Goal: Task Accomplishment & Management: Manage account settings

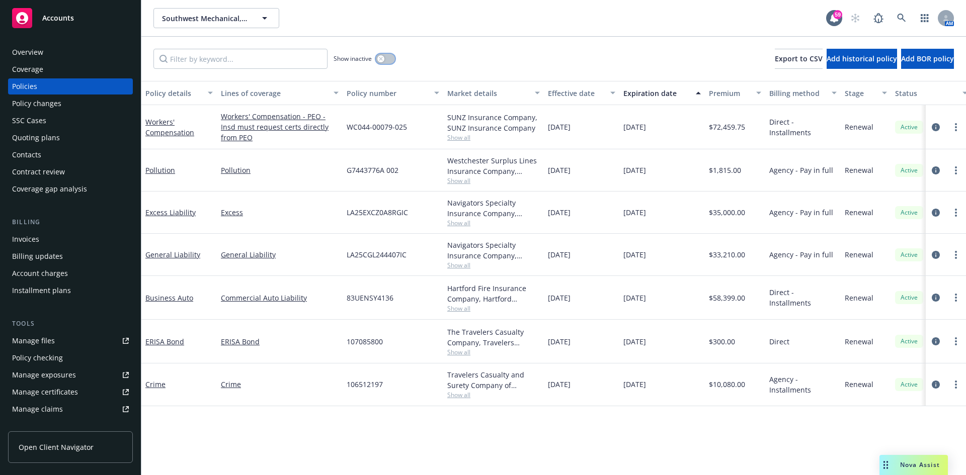
click at [389, 59] on button "button" at bounding box center [385, 59] width 19 height 10
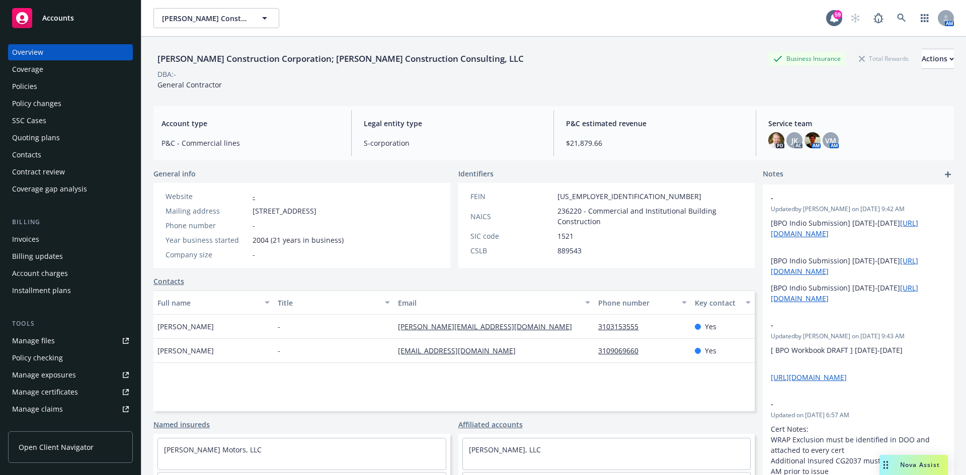
click at [32, 77] on div "Coverage" at bounding box center [27, 69] width 31 height 16
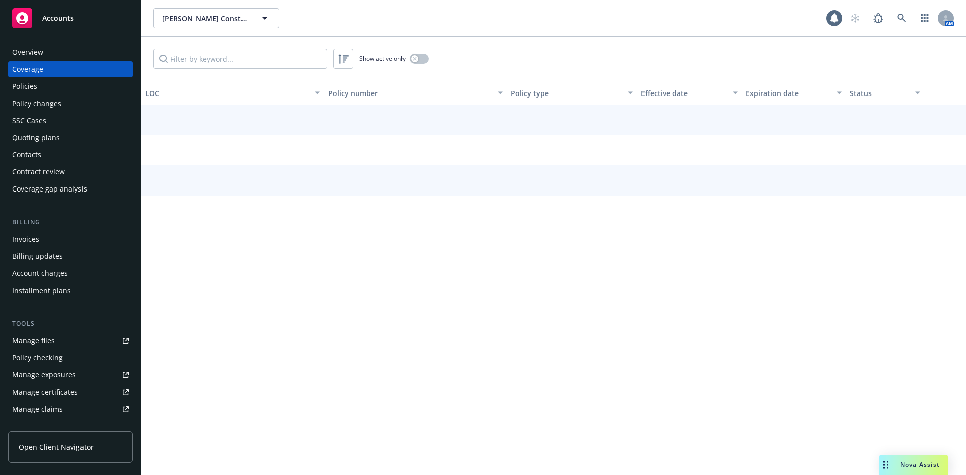
click at [57, 91] on div "Policies" at bounding box center [70, 86] width 117 height 16
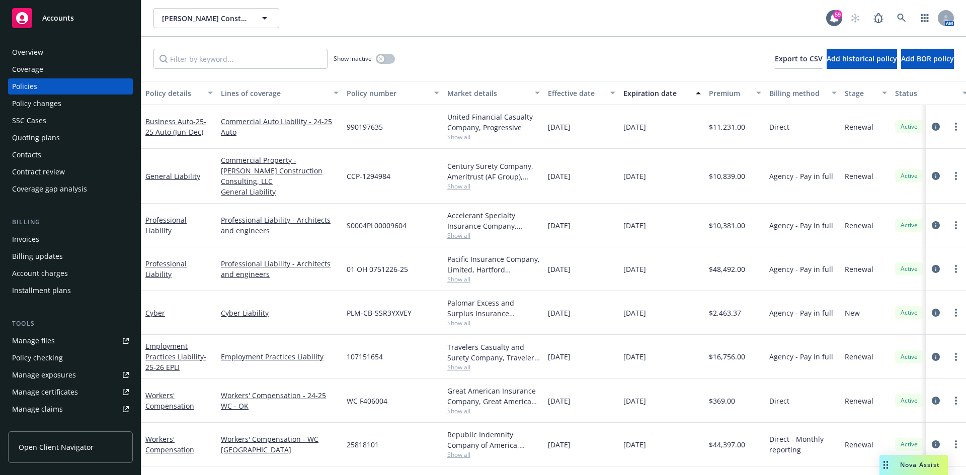
click at [28, 240] on div "Invoices" at bounding box center [25, 239] width 27 height 16
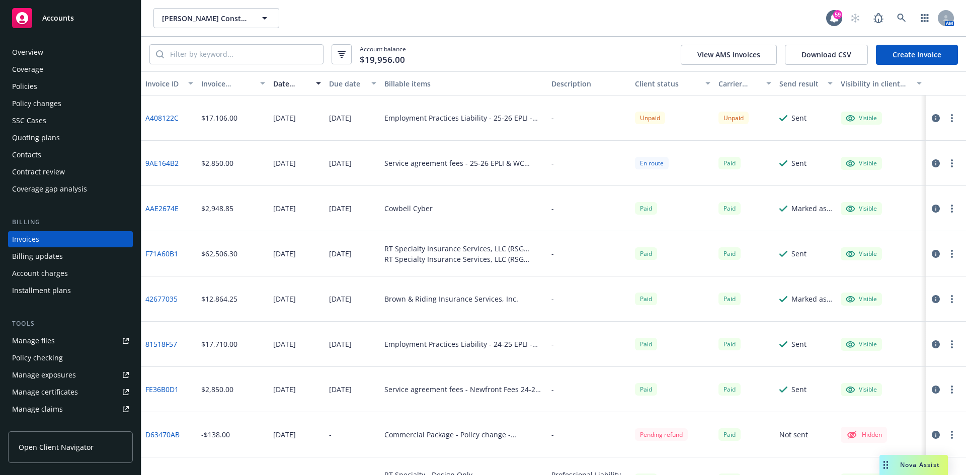
click at [35, 84] on div "Policies" at bounding box center [24, 86] width 25 height 16
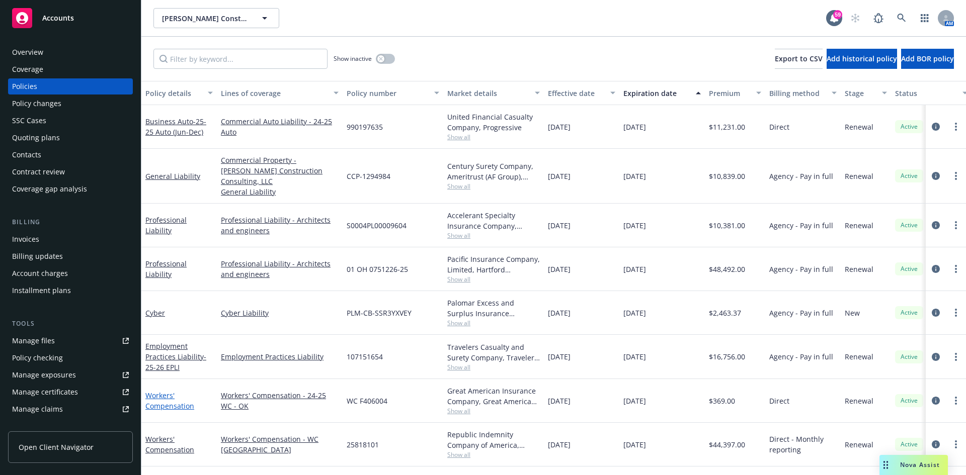
click at [180, 397] on link "Workers' Compensation" at bounding box center [169, 401] width 49 height 20
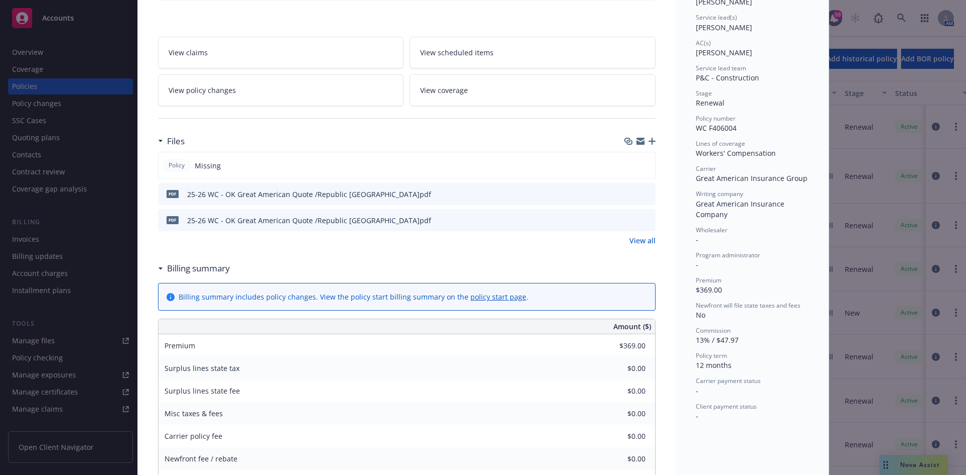
scroll to position [151, 0]
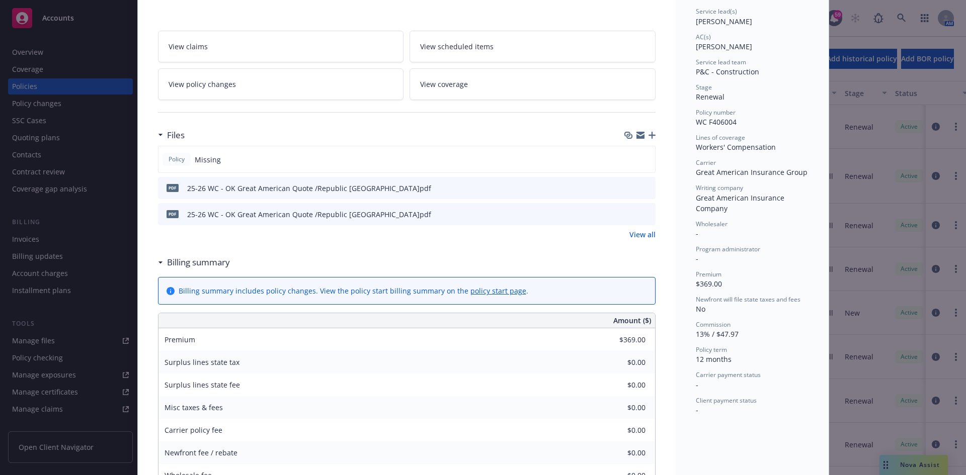
click at [650, 135] on icon "button" at bounding box center [651, 135] width 7 height 7
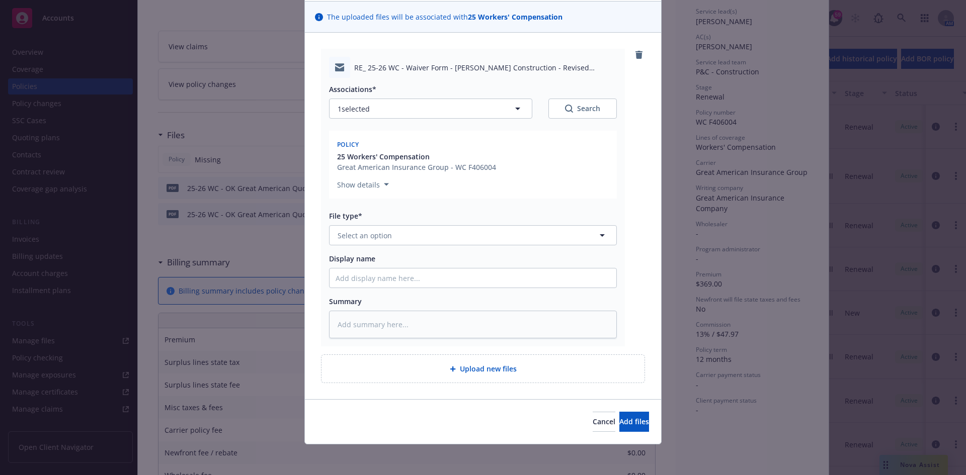
scroll to position [70, 0]
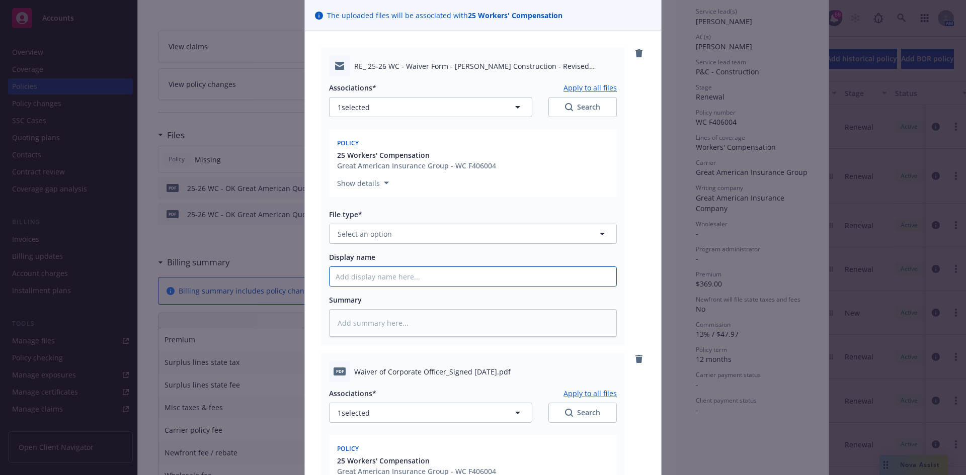
click at [391, 273] on input "Display name" at bounding box center [472, 276] width 287 height 19
type textarea "x"
type input "2"
type textarea "x"
type input "25"
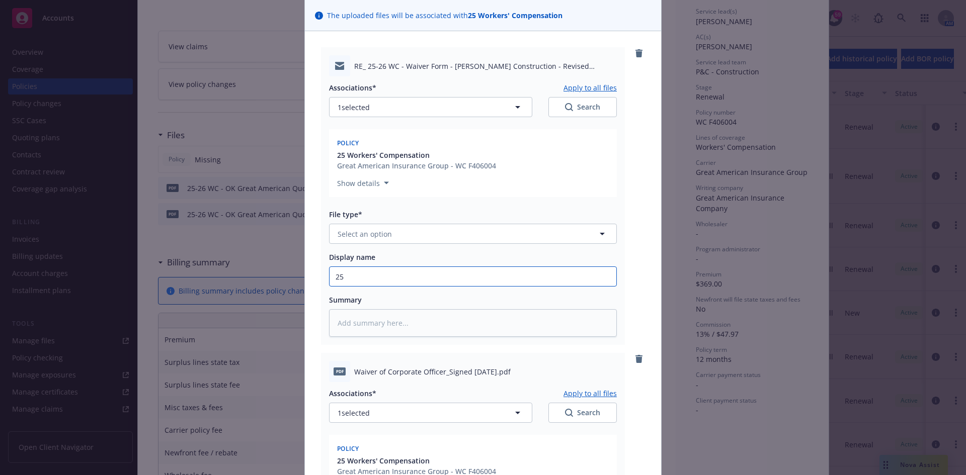
type textarea "x"
type input "25-2"
type textarea "x"
type input "25-26"
type textarea "x"
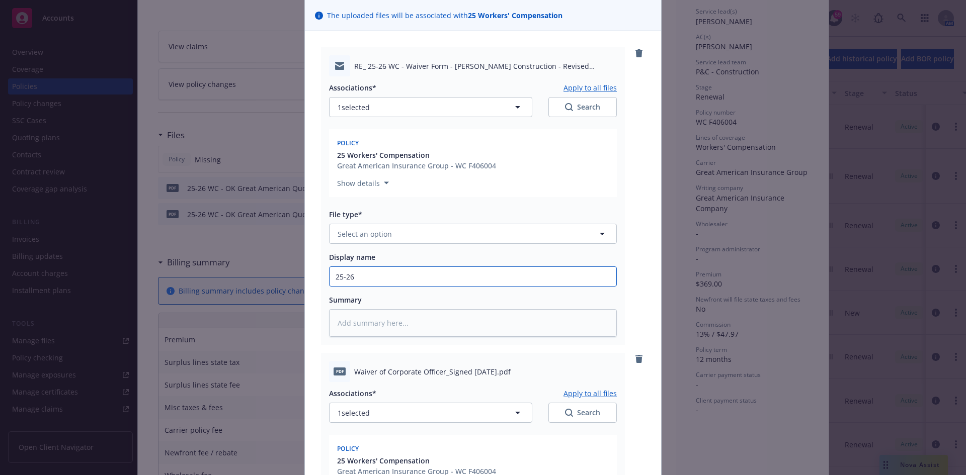
type input "25-26"
type textarea "x"
type input "25-26 W"
type textarea "x"
type input "25-26 WC"
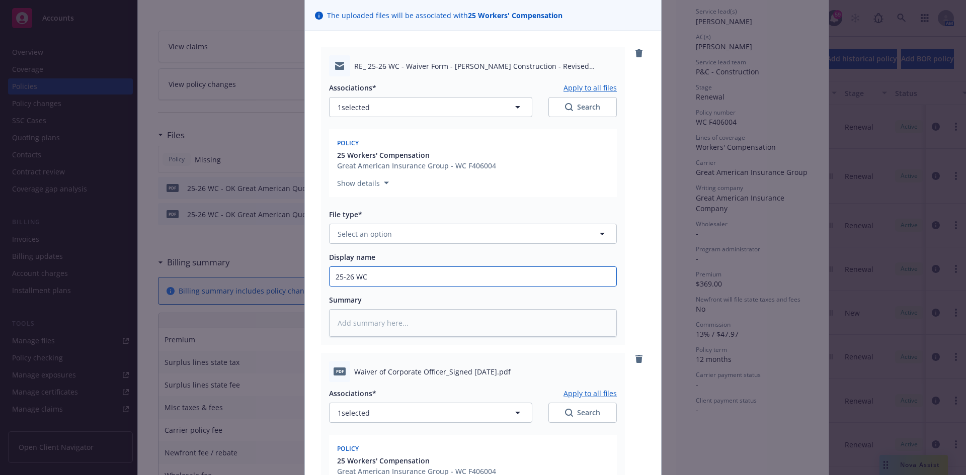
type textarea "x"
type input "25-26 WC"
type textarea "x"
type input "25-26 WC -"
type textarea "x"
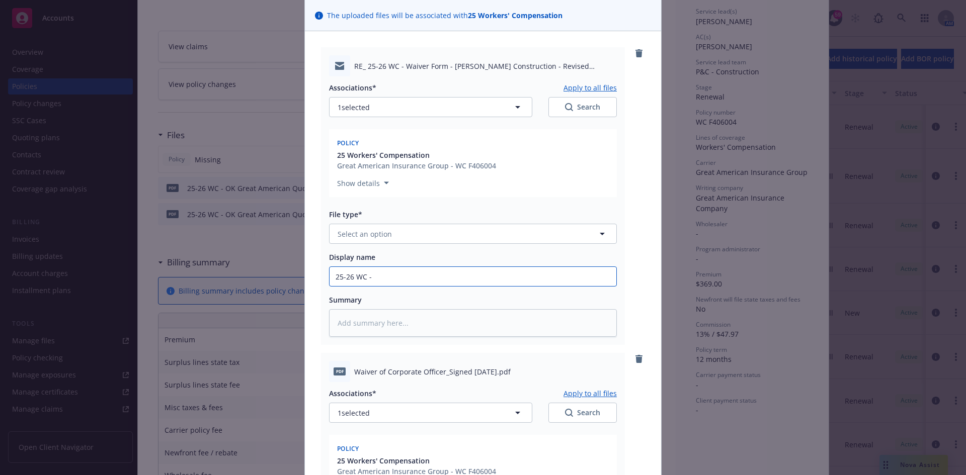
type input "25-26 WC -"
type textarea "x"
type input "25-26 WC - W"
type textarea "x"
type input "25-26 WC - Wai"
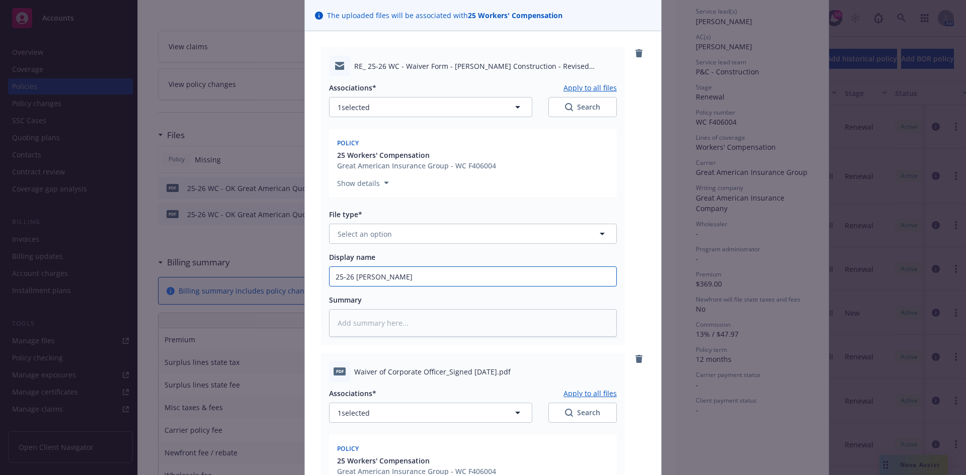
type textarea "x"
type input "25-26 WC - Waive"
type textarea "x"
type input "25-26 WC - Waiver"
type textarea "x"
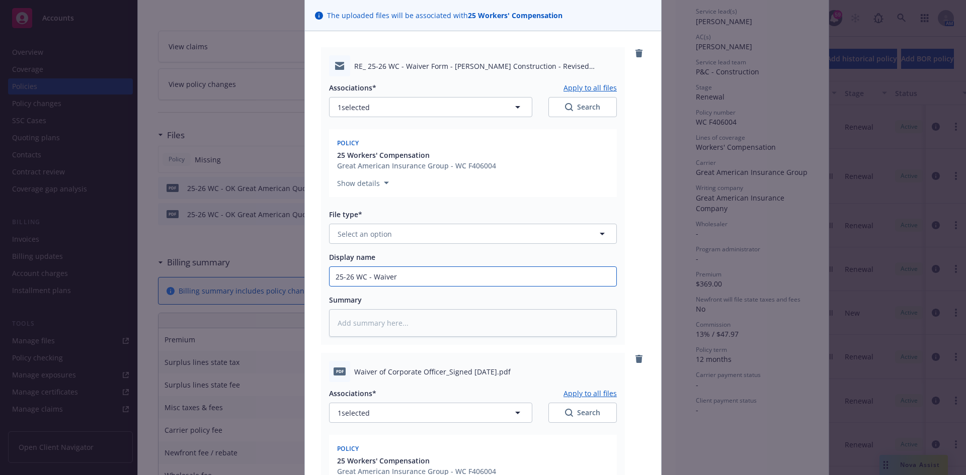
type input "25-26 WC - Waiver"
type textarea "x"
type input "25-26 WC - Waiver Fo"
type textarea "x"
type input "25-26 WC - Waiver Form"
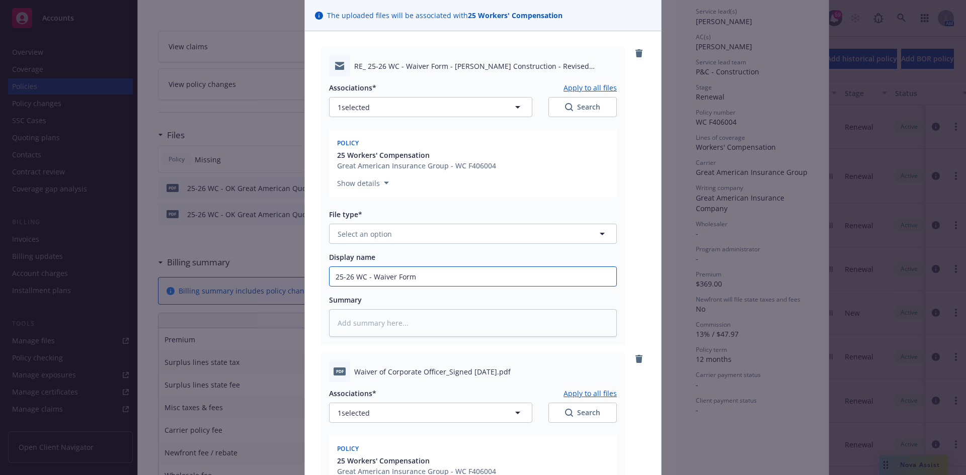
type textarea "x"
type input "25-26 WC - Waiver Form"
type textarea "x"
type input "25-26 WC - Waiver Form -"
type textarea "x"
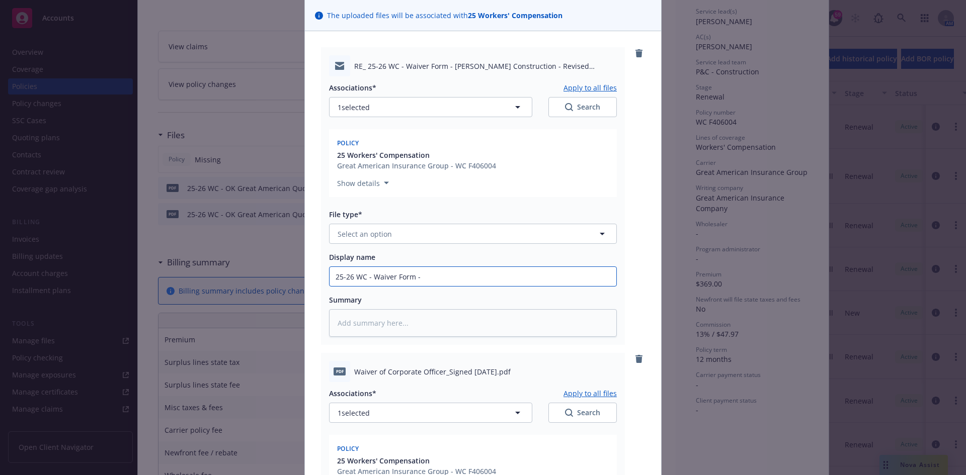
type input "25-26 WC - Waiver Form - f"
type textarea "x"
type input "25-26 WC - Waiver Form - fro"
type textarea "x"
type input "25-26 WC - Waiver Form - from"
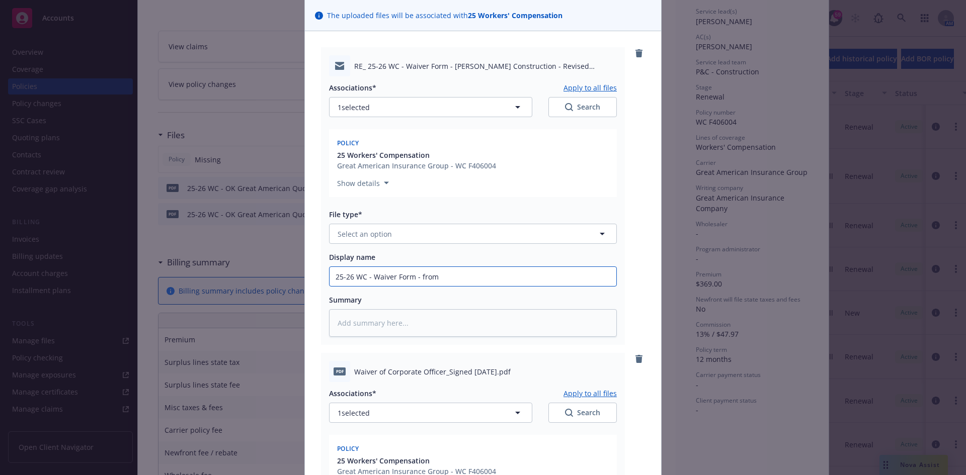
type textarea "x"
type input "25-26 WC - Waiver Form - from"
type textarea "x"
type input "25-26 WC - Waiver Form - from in"
type textarea "x"
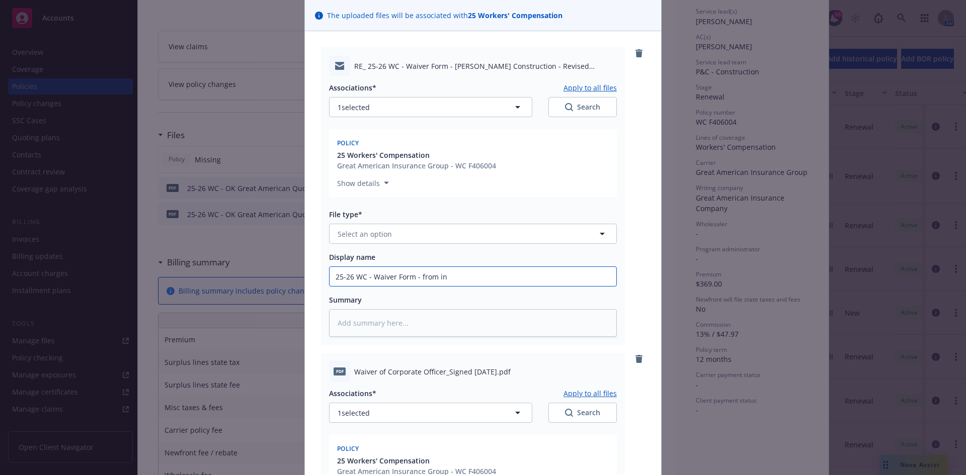
type input "25-26 WC - Waiver Form - from ins"
type textarea "x"
type input "25-26 WC - Waiver Form - from insu"
type textarea "x"
type input "25-26 WC - Waiver Form - from insure"
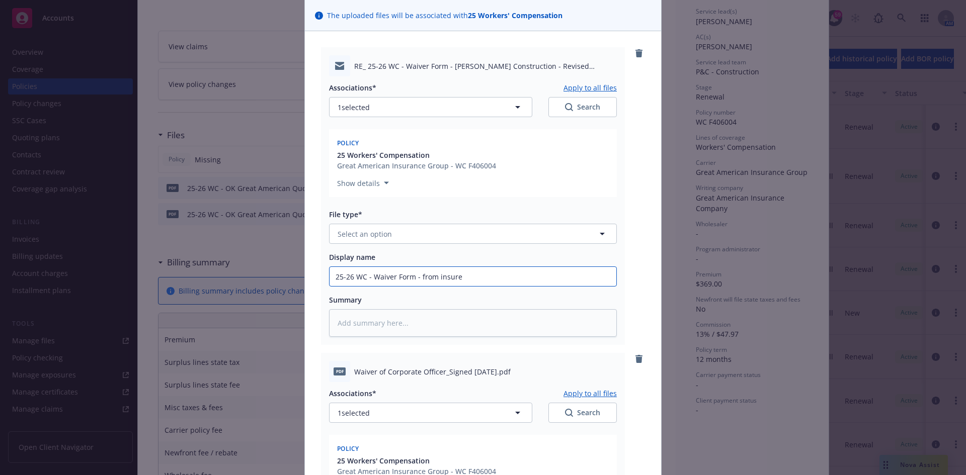
type textarea "x"
type input "25-26 WC - Waiver Form - from insured"
type textarea "x"
drag, startPoint x: 410, startPoint y: 281, endPoint x: 300, endPoint y: 278, distance: 110.7
click at [305, 278] on div "RE_ 25-26 WC - Waiver Form - Riehl Construction - Revised Proposal.msg Associat…" at bounding box center [483, 367] width 356 height 672
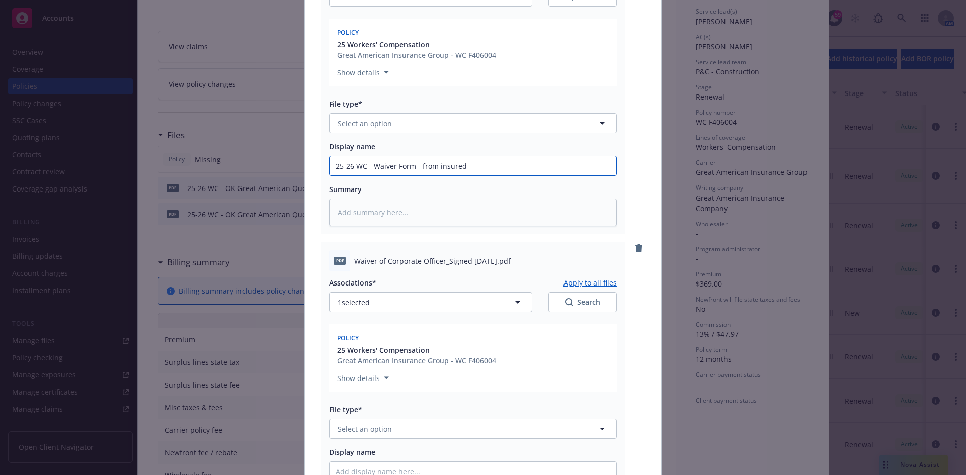
scroll to position [272, 0]
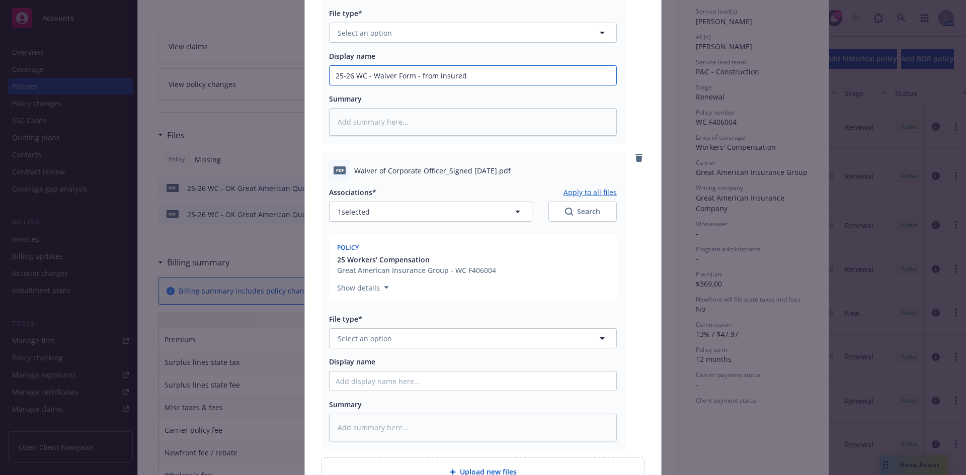
type input "25-26 WC - Waiver Form - from insured"
click at [398, 338] on button "Select an option" at bounding box center [473, 338] width 288 height 20
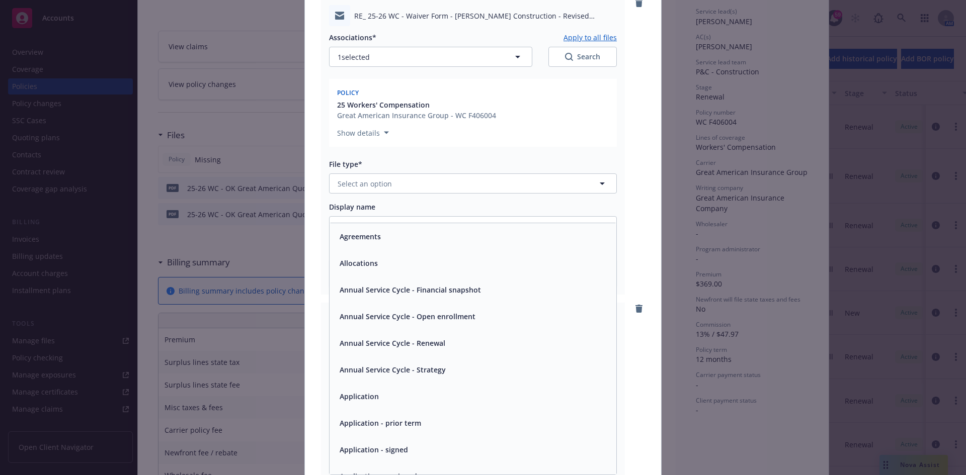
scroll to position [70, 0]
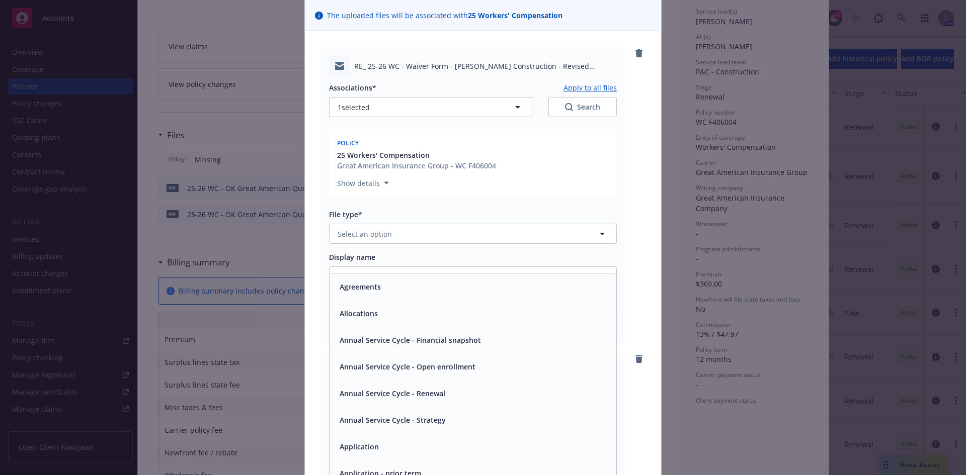
click at [565, 180] on div "Show details" at bounding box center [473, 181] width 272 height 16
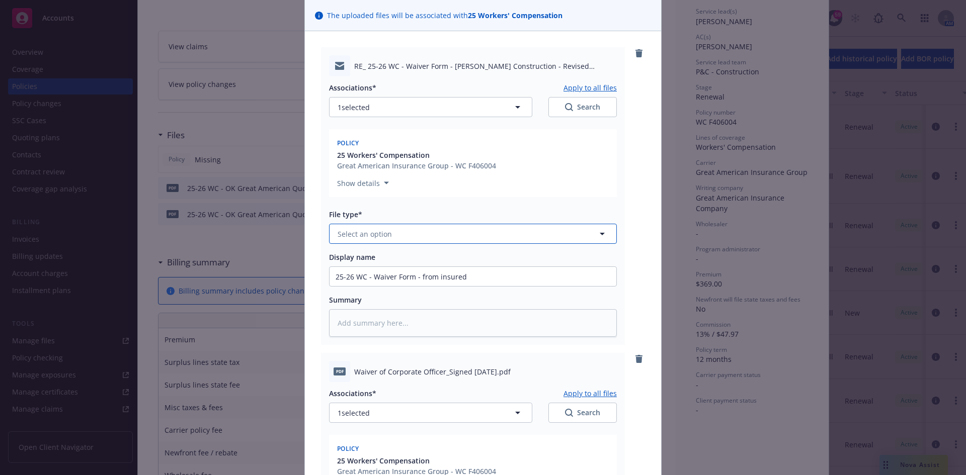
click at [509, 236] on button "Select an option" at bounding box center [473, 234] width 288 height 20
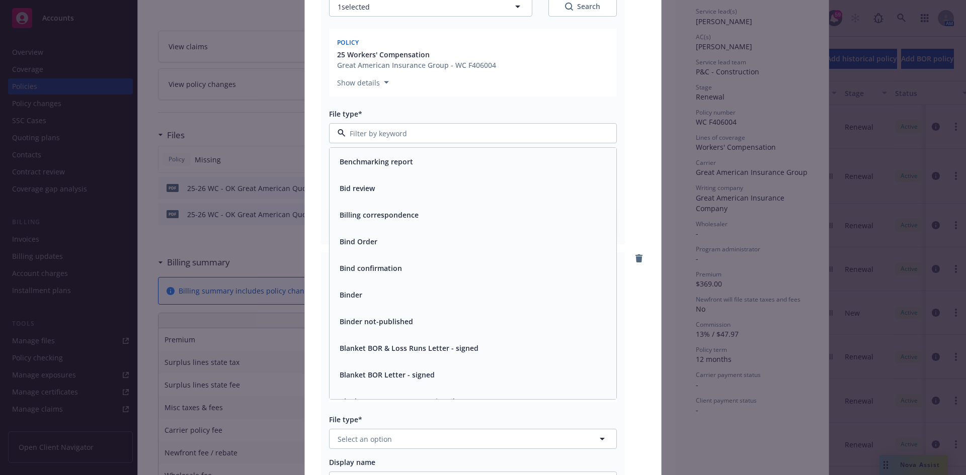
scroll to position [503, 0]
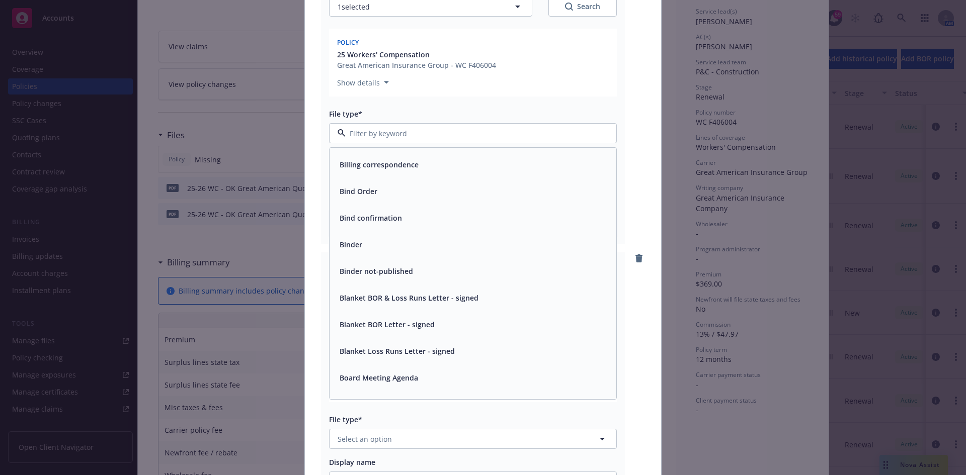
click at [405, 195] on div "Bind Order" at bounding box center [472, 191] width 275 height 15
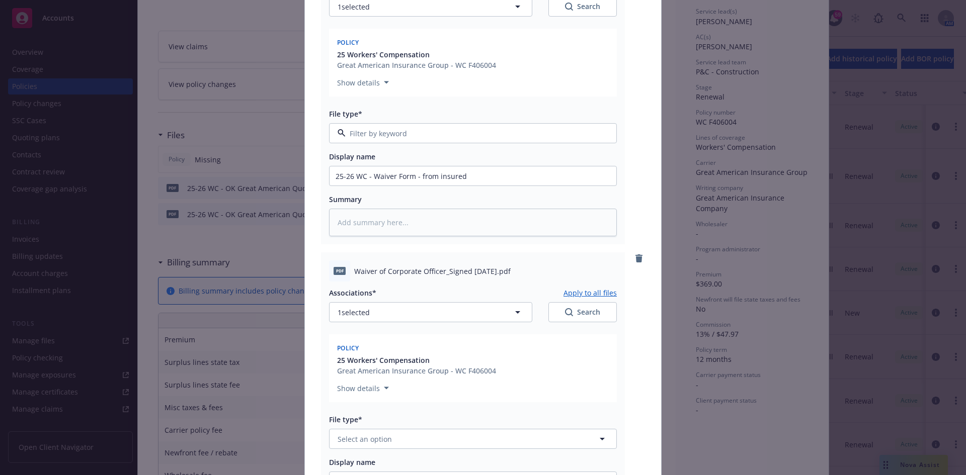
type textarea "x"
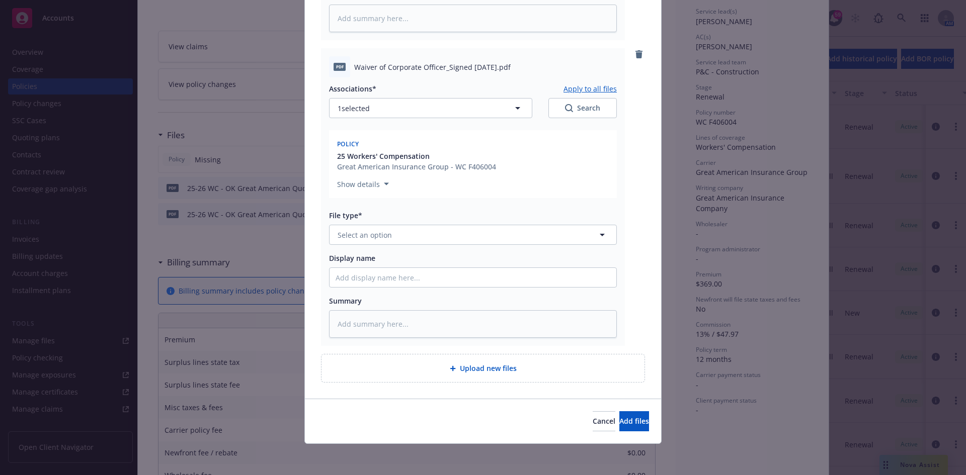
scroll to position [376, 0]
click at [419, 231] on button "Select an option" at bounding box center [473, 234] width 288 height 20
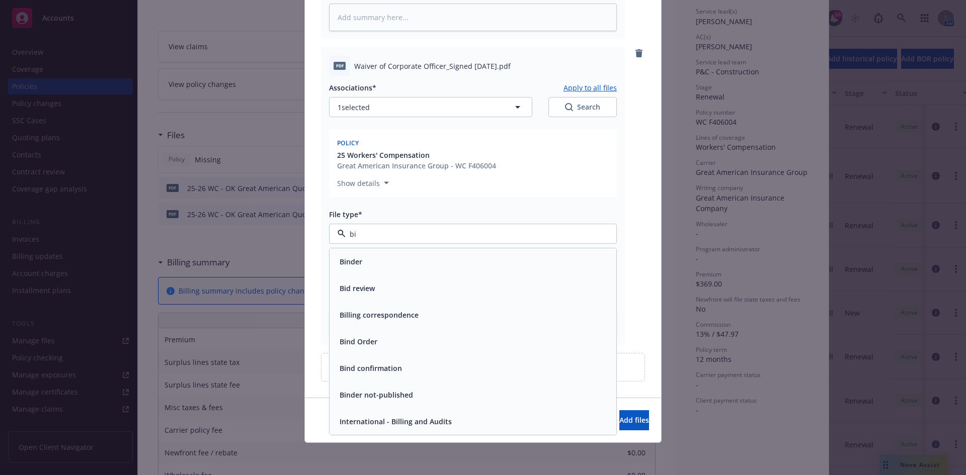
scroll to position [0, 0]
type input "bind"
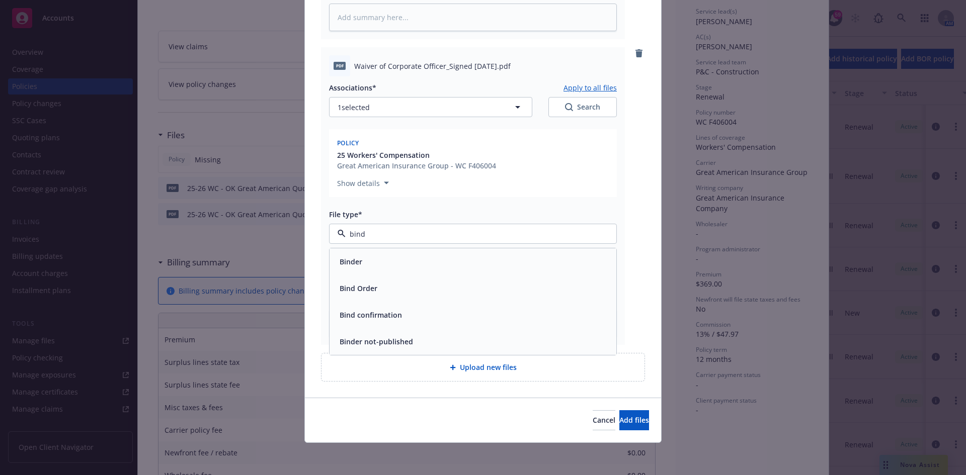
click at [392, 291] on div "Bind Order" at bounding box center [472, 288] width 275 height 15
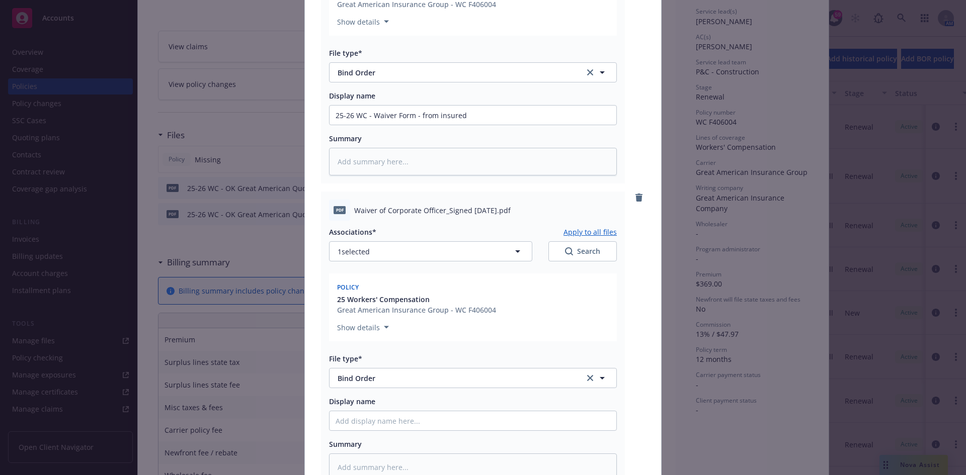
scroll to position [225, 0]
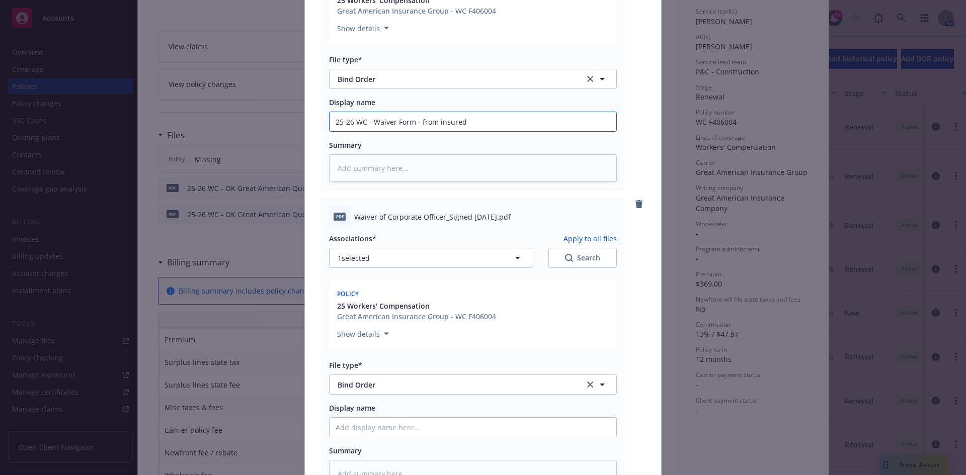
click at [494, 116] on input "25-26 WC - Waiver Form - from insured" at bounding box center [472, 121] width 287 height 19
drag, startPoint x: 490, startPoint y: 119, endPoint x: 181, endPoint y: 124, distance: 308.9
click at [182, 124] on div "Add files The uploaded files will be associated with 25 Workers' Compensation R…" at bounding box center [483, 237] width 966 height 475
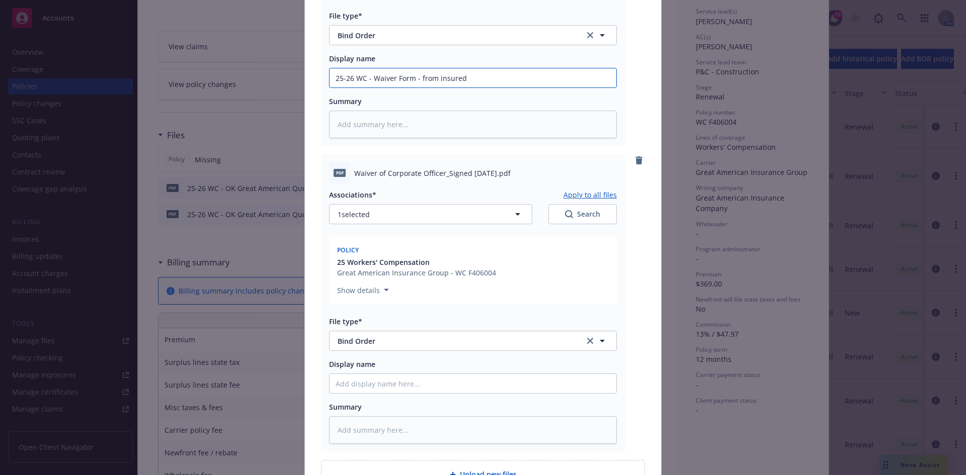
scroll to position [276, 0]
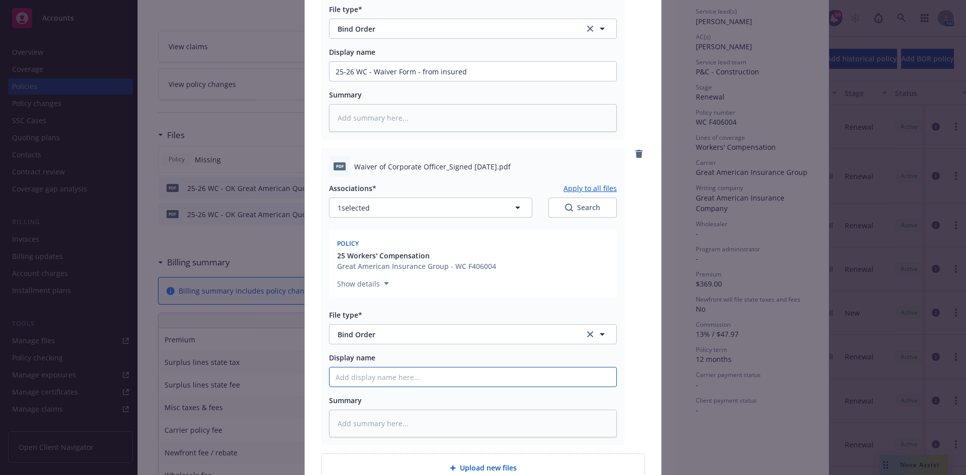
click at [406, 378] on input "Display name" at bounding box center [472, 377] width 287 height 19
paste input "25-26 WC - Waiver Form - from insured"
type textarea "x"
type input "25-26 WC - Waiver Form - from insured"
drag, startPoint x: 410, startPoint y: 376, endPoint x: 707, endPoint y: 394, distance: 297.3
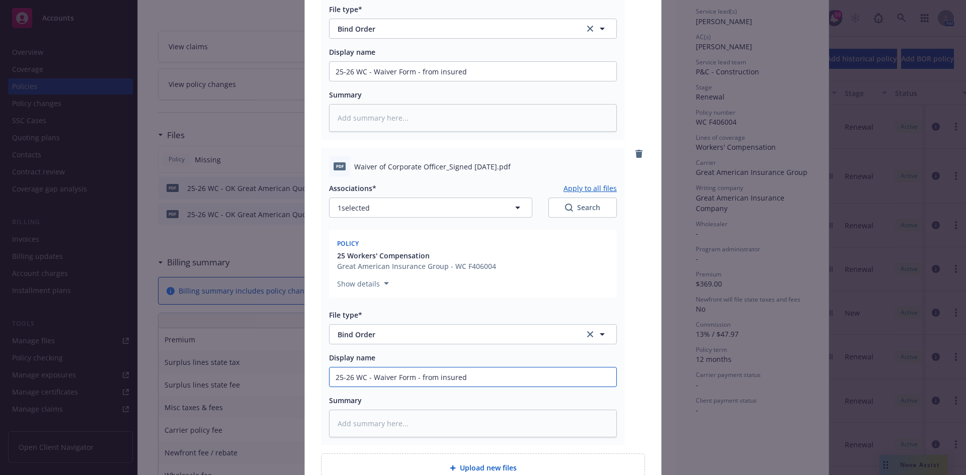
click at [706, 394] on div "Add files The uploaded files will be associated with 25 Workers' Compensation R…" at bounding box center [483, 237] width 966 height 475
type textarea "x"
type input "25-26 WC - Waiver Form"
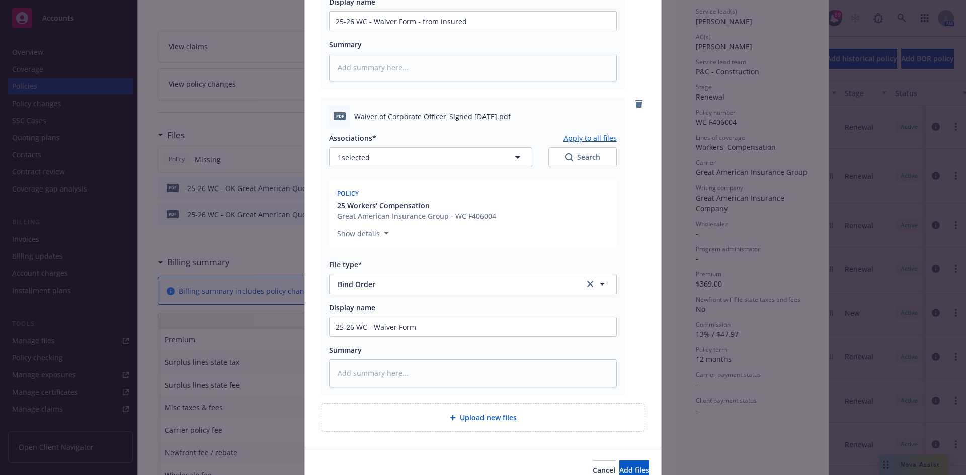
scroll to position [376, 0]
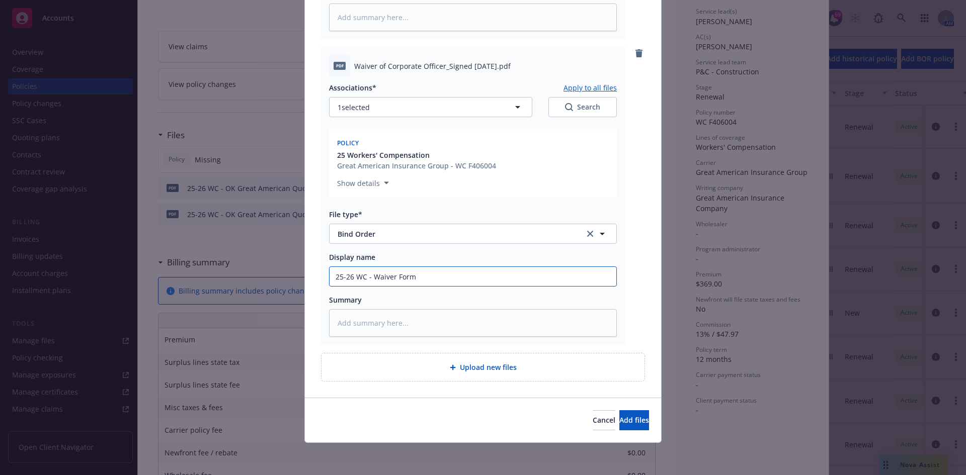
type textarea "x"
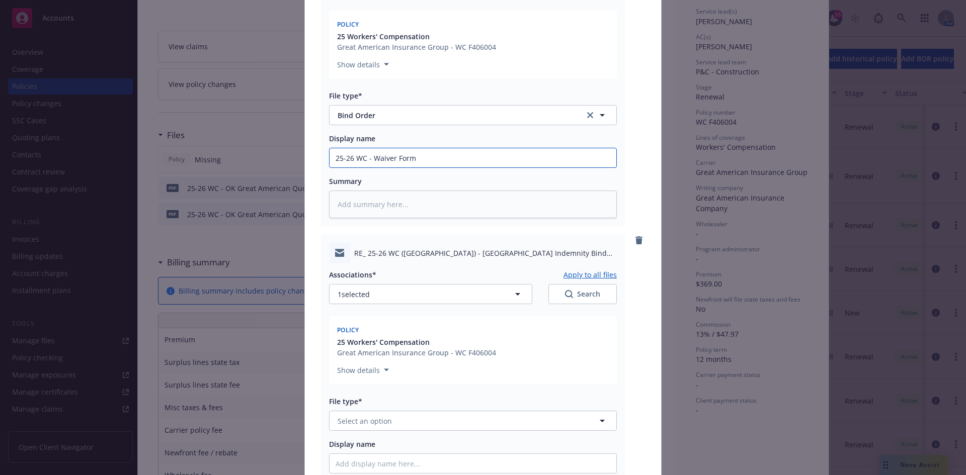
scroll to position [527, 0]
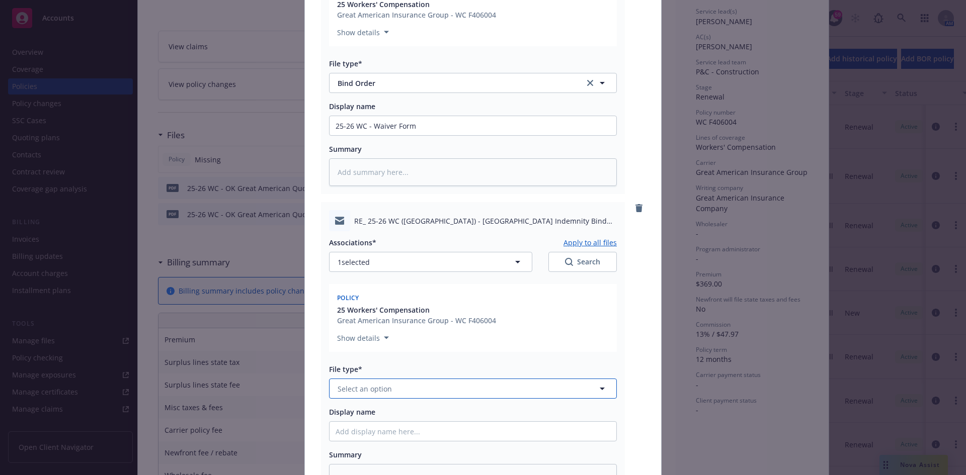
click at [409, 382] on button "Select an option" at bounding box center [473, 389] width 288 height 20
type input "bind"
click at [365, 438] on span "Bind Order" at bounding box center [359, 443] width 38 height 11
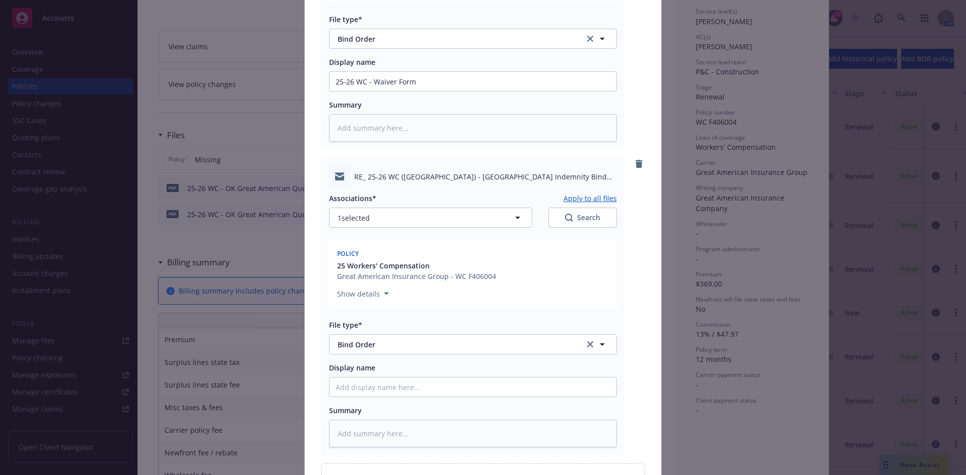
scroll to position [577, 0]
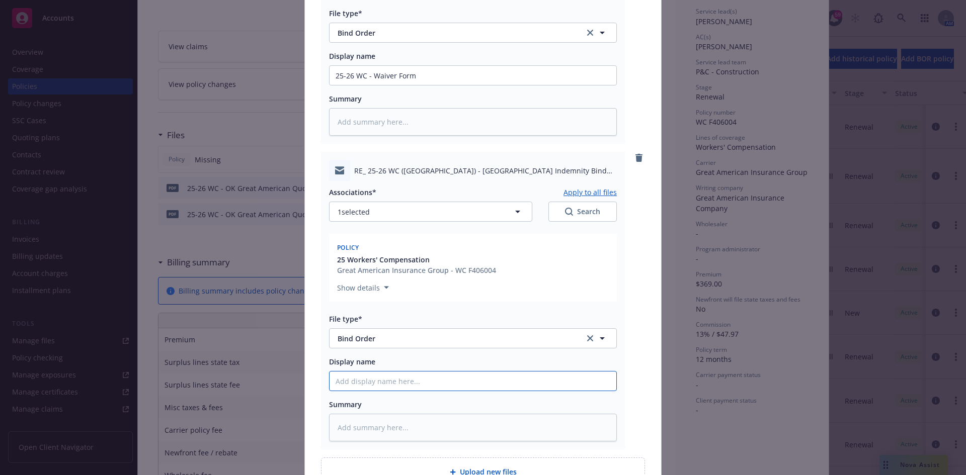
click at [418, 375] on input "Display name" at bounding box center [472, 381] width 287 height 19
paste input "25-26 WC - Waiver Form - from insured"
type textarea "x"
type input "25-26 WC - Waiver Form - from insured"
drag, startPoint x: 417, startPoint y: 380, endPoint x: 579, endPoint y: 380, distance: 162.0
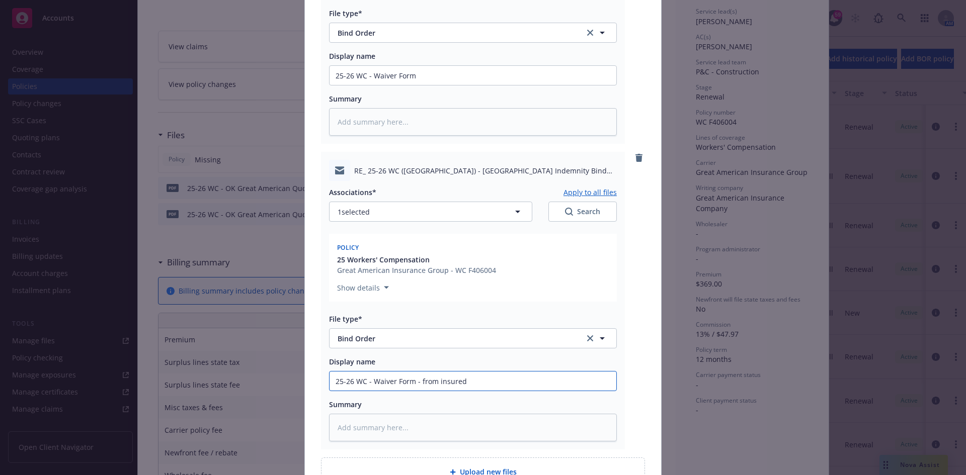
click at [579, 380] on input "25-26 WC - Waiver Form - from insured" at bounding box center [472, 381] width 287 height 19
type textarea "x"
type input "25-26 WC - Waiver Form - to"
type textarea "x"
type input "25-26 WC - Waiver Form - to"
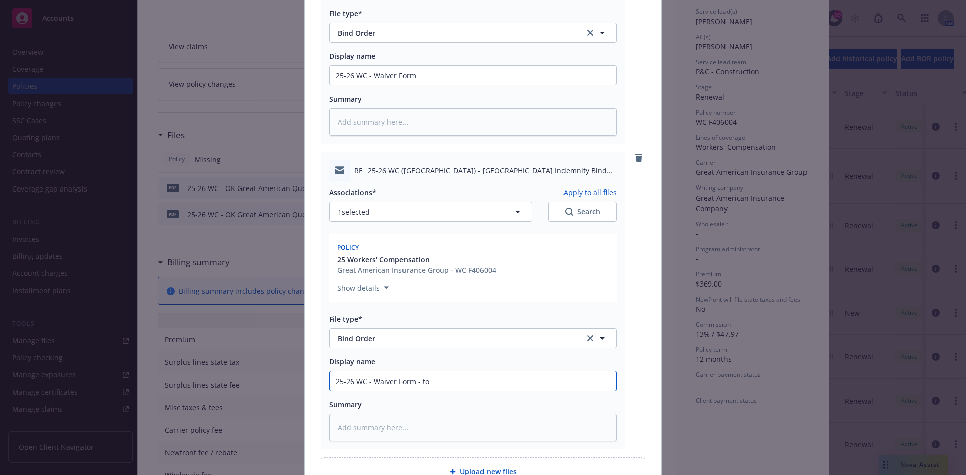
type textarea "x"
type input "25-26 WC - Waiver Form - to T"
type textarea "x"
type input "25-26 WC - Waiver Form - to R"
type textarea "x"
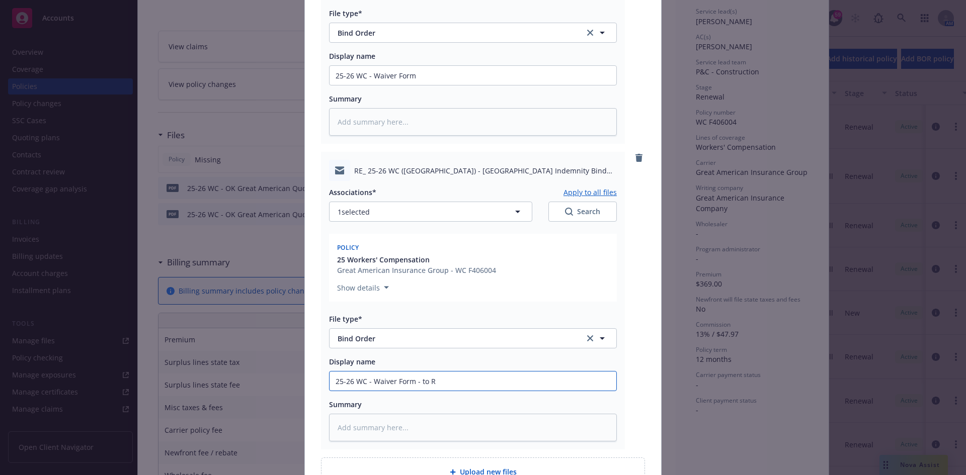
type input "25-26 WC - Waiver Form - to Re"
type textarea "x"
type input "25-26 WC - Waiver Form - to Rep"
type textarea "x"
type input "25-26 WC - Waiver Form - to Repu"
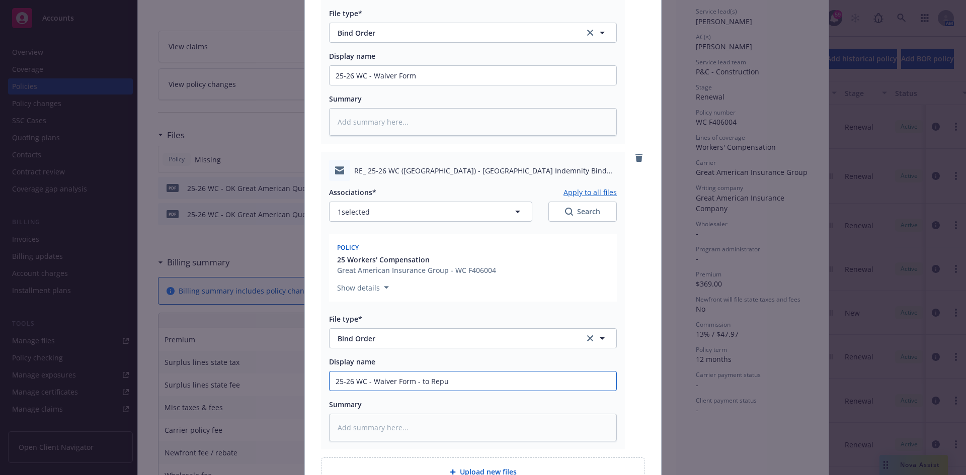
type textarea "x"
type input "25-26 WC - Waiver Form - to Republ"
type textarea "x"
type input "25-26 WC - Waiver Form - to Republic"
type textarea "x"
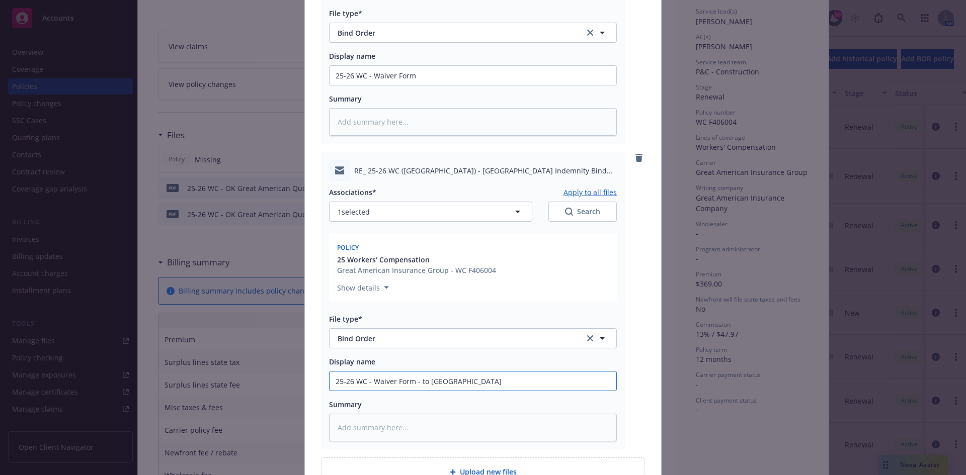
type input "25-26 WC - Waiver Form - to Republic"
type textarea "x"
type input "25-26 WC - Waiver Form - to Republic I"
type textarea "x"
type input "25-26 WC - Waiver Form - to Republic In"
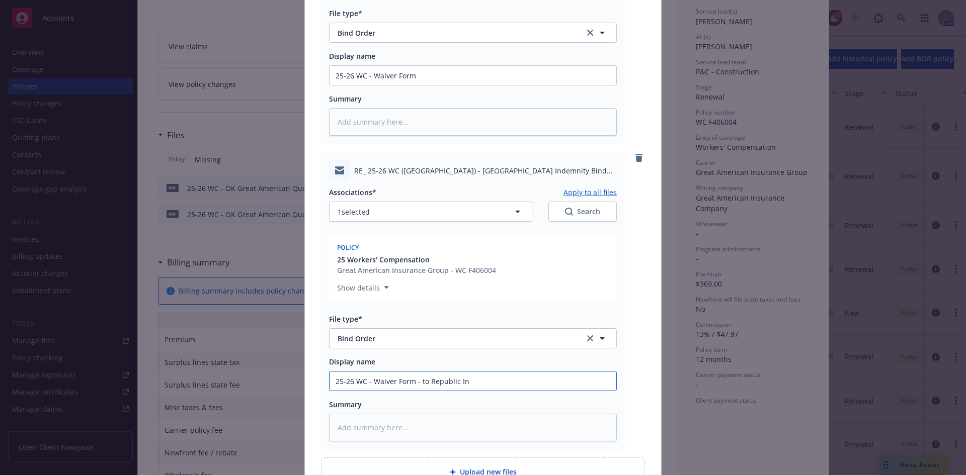
type textarea "x"
type input "25-26 WC - Waiver Form - to Republic Inde"
type textarea "x"
type input "25-26 WC - Waiver Form - to Republic Indem"
type textarea "x"
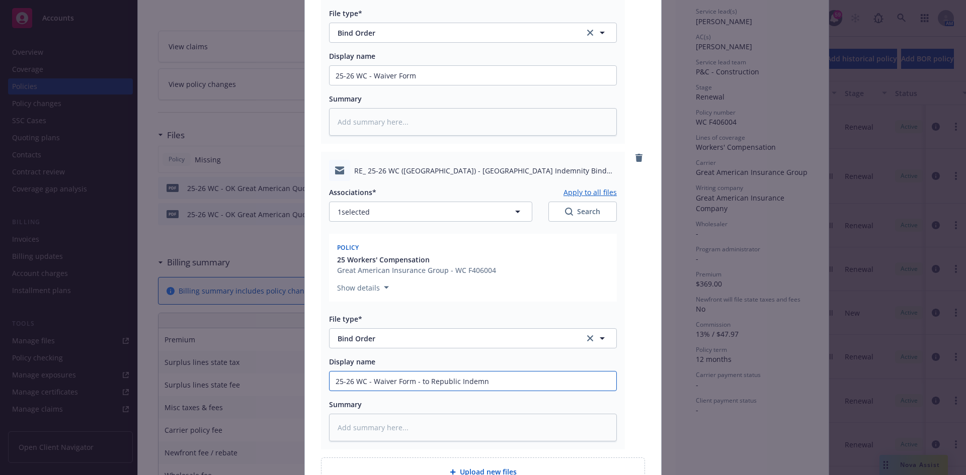
type input "25-26 WC - Waiver Form - to Republic Indemni"
type textarea "x"
type input "25-26 WC - Waiver Form - to Republic Indemnity"
type textarea "x"
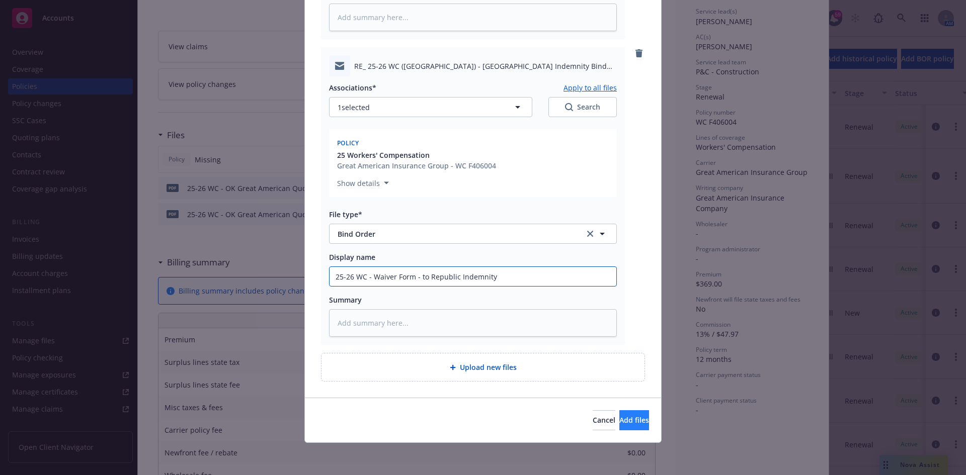
type input "25-26 WC - Waiver Form - to Republic Indemnity"
click at [619, 419] on span "Add files" at bounding box center [634, 420] width 30 height 10
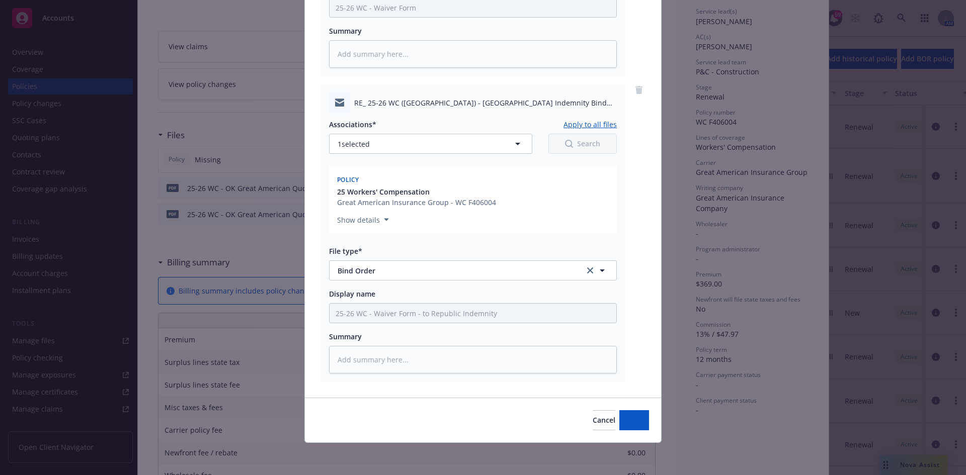
scroll to position [645, 0]
type textarea "x"
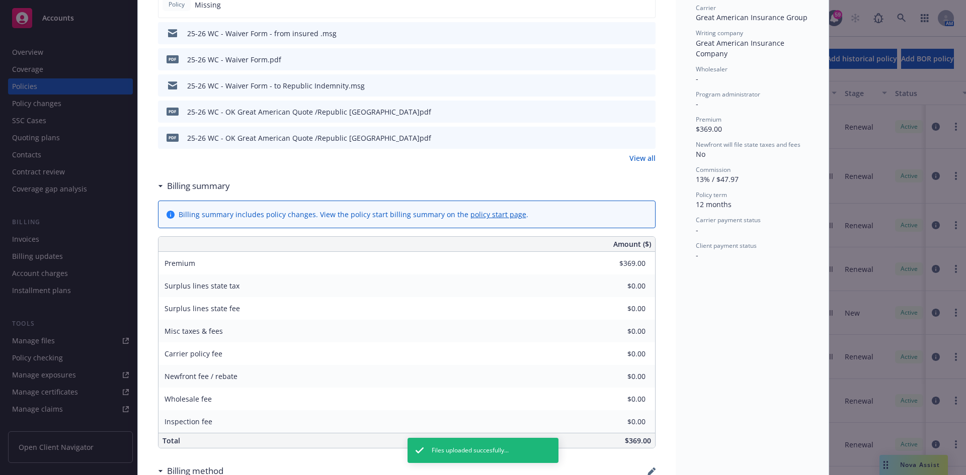
scroll to position [0, 0]
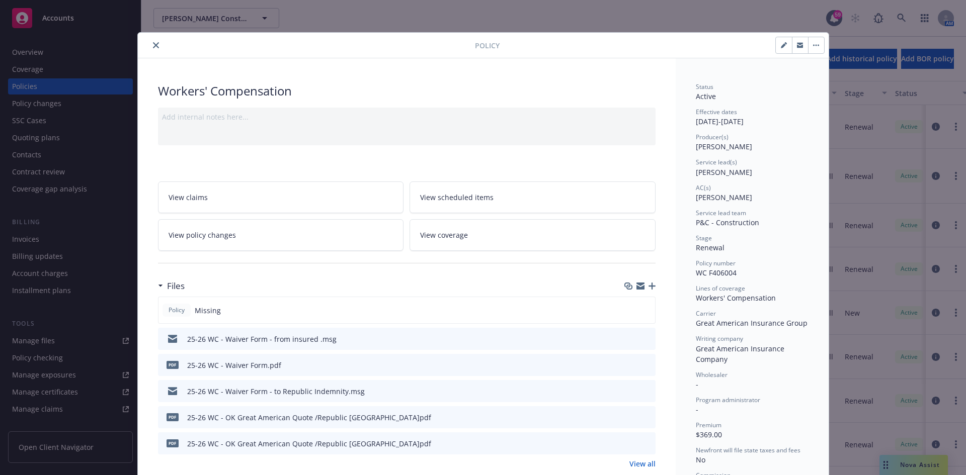
click at [153, 46] on icon "close" at bounding box center [156, 45] width 6 height 6
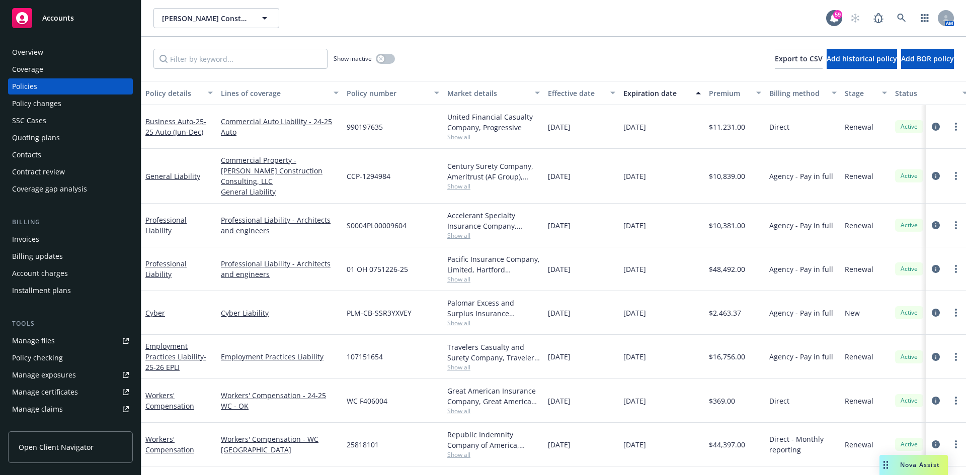
click at [42, 344] on div "Manage files" at bounding box center [33, 341] width 43 height 16
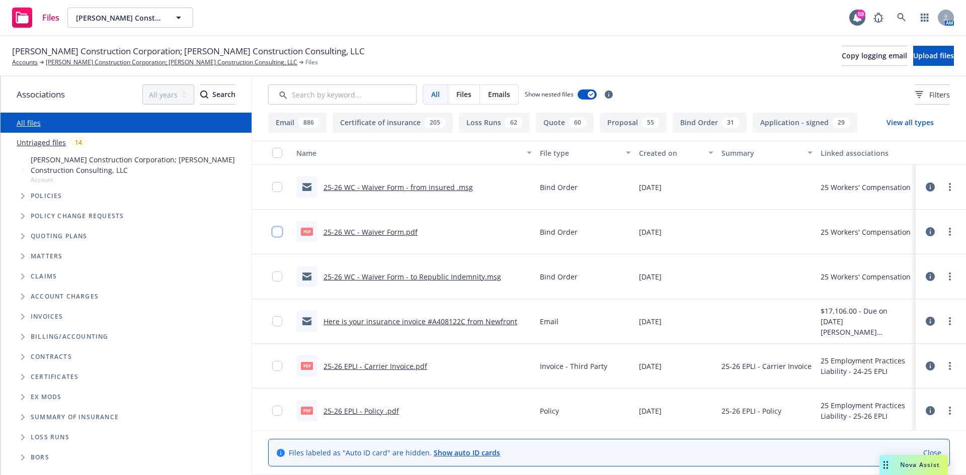
click at [274, 234] on input "checkbox" at bounding box center [277, 232] width 10 height 10
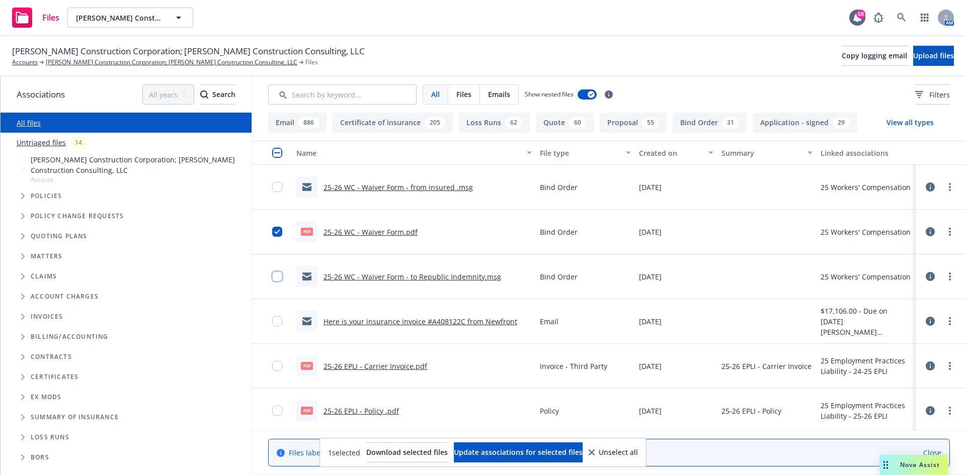
click at [274, 279] on input "checkbox" at bounding box center [277, 277] width 10 height 10
click at [276, 185] on input "checkbox" at bounding box center [277, 187] width 10 height 10
click at [488, 455] on span "Update associations for selected files" at bounding box center [518, 453] width 129 height 10
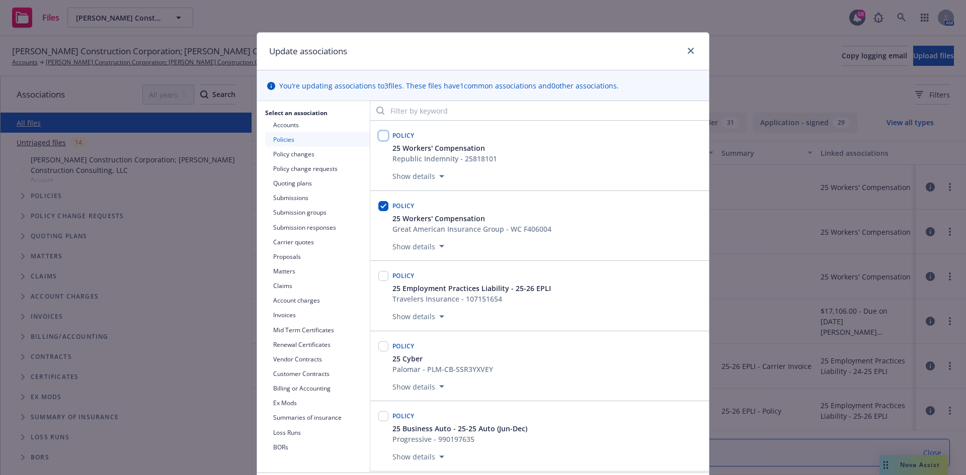
click at [382, 139] on input "checkbox" at bounding box center [383, 136] width 10 height 10
checkbox input "true"
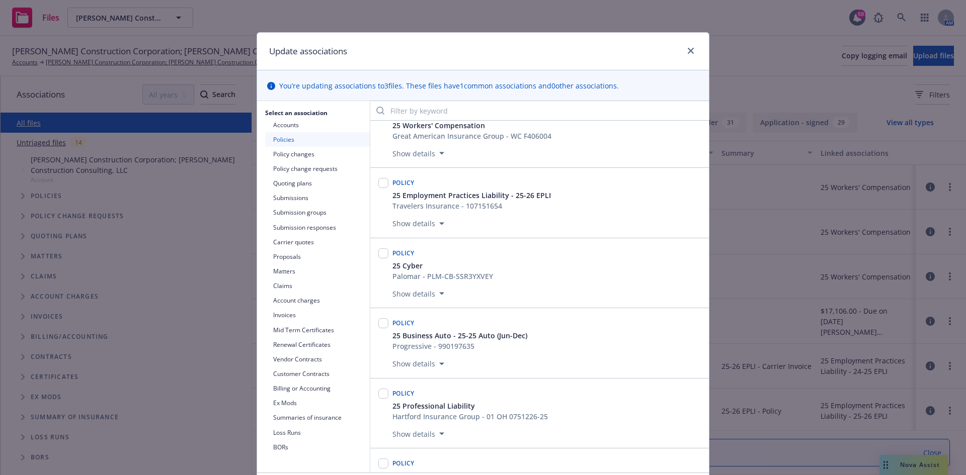
scroll to position [101, 0]
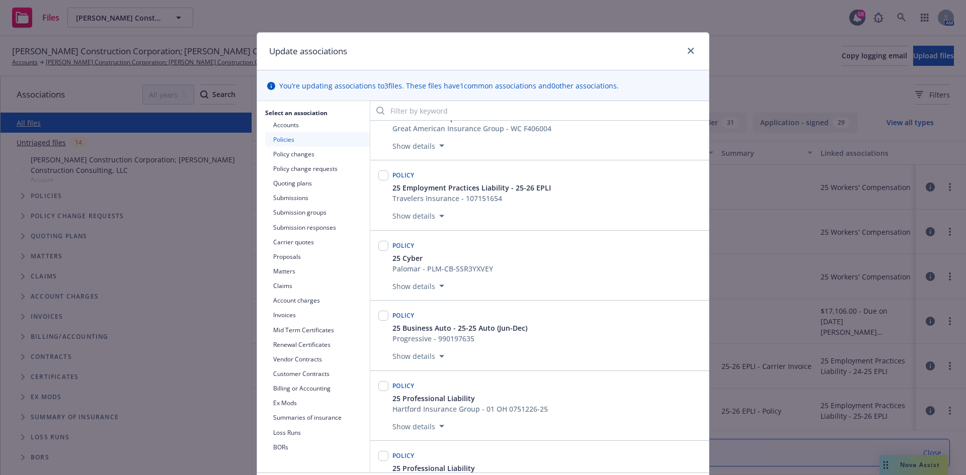
drag, startPoint x: 601, startPoint y: 55, endPoint x: 587, endPoint y: 46, distance: 16.7
click at [598, 31] on div "Update associations You’re updating associations to 3 files. These files have 1…" at bounding box center [483, 237] width 966 height 475
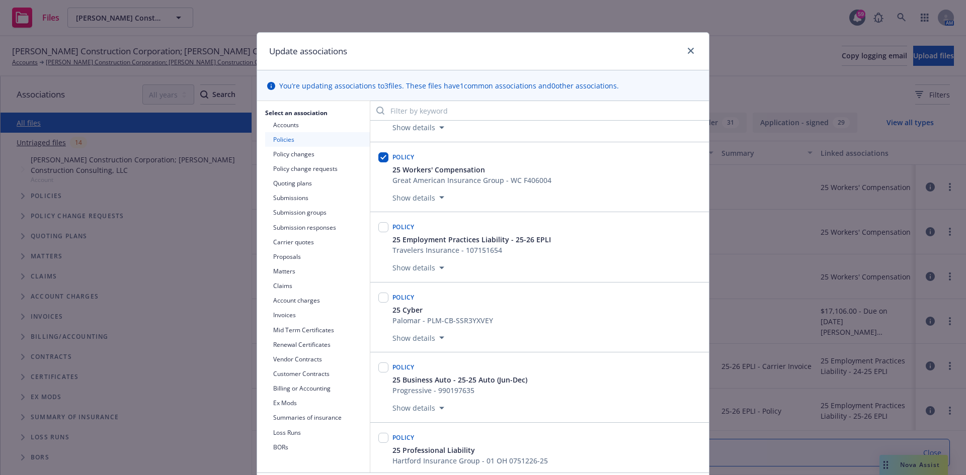
scroll to position [0, 0]
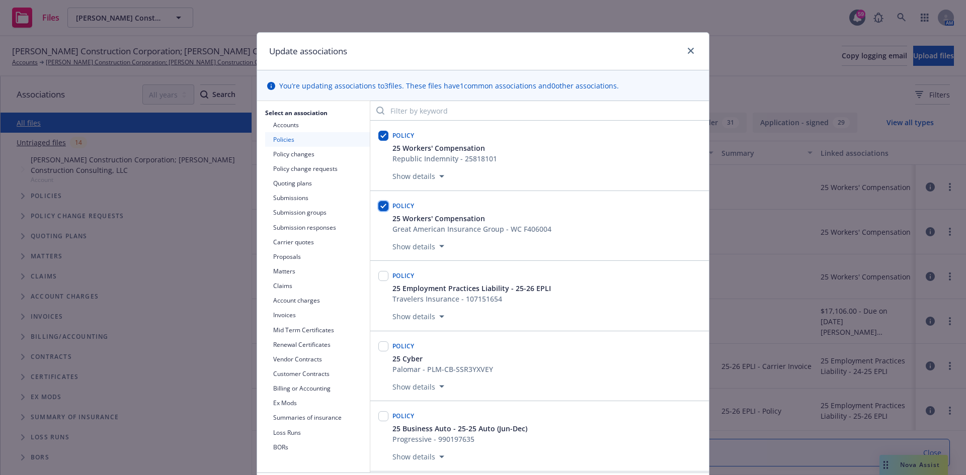
click at [380, 208] on input "checkbox" at bounding box center [383, 206] width 10 height 10
checkbox input "false"
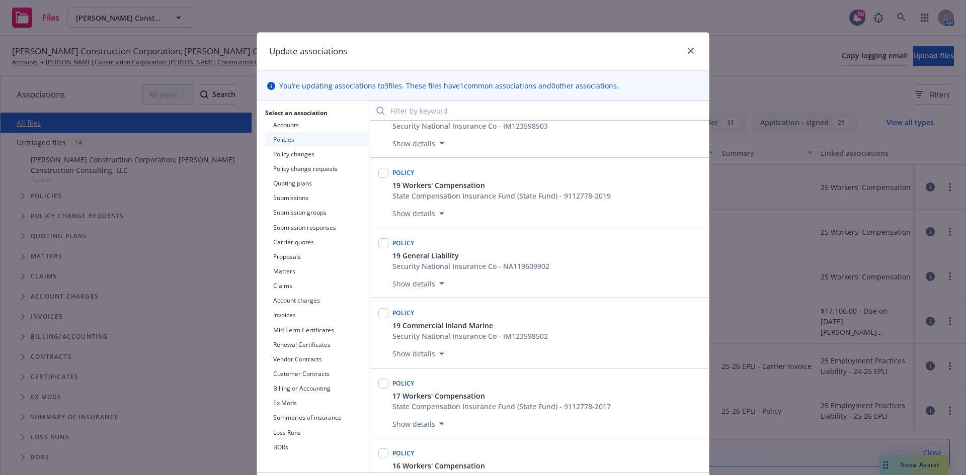
scroll to position [2252, 0]
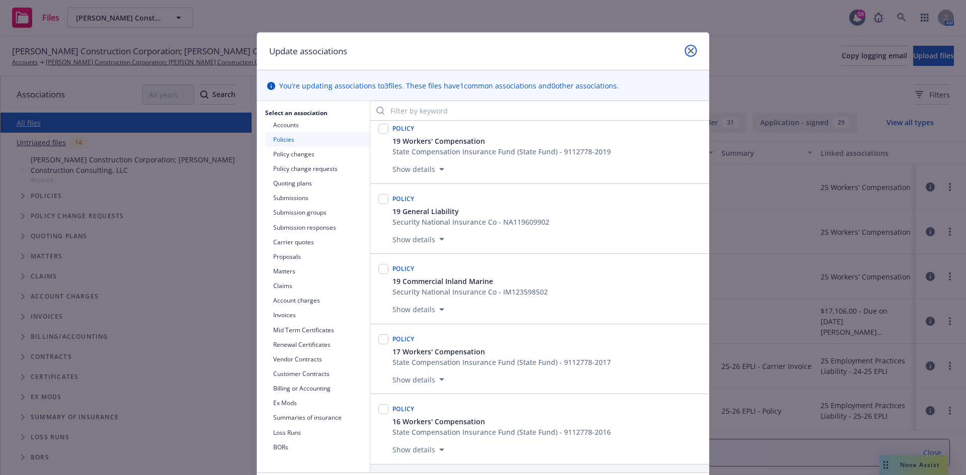
click at [688, 51] on icon "close" at bounding box center [691, 51] width 6 height 6
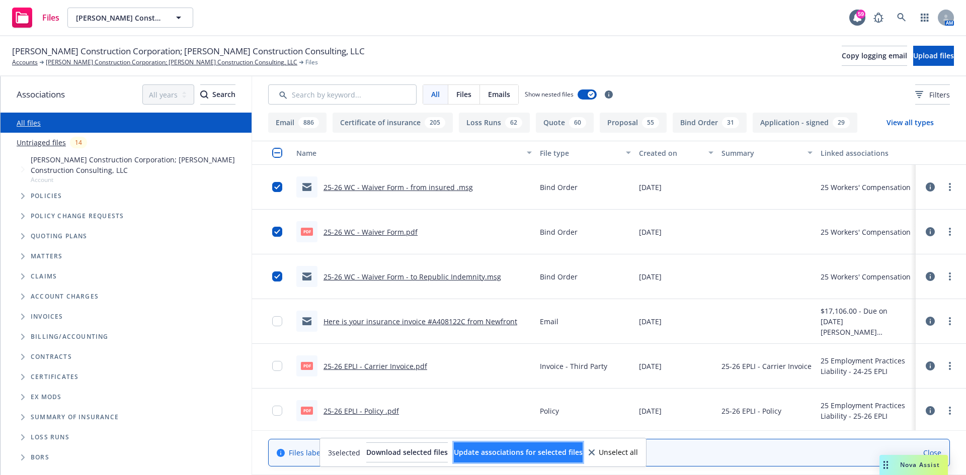
click at [519, 452] on span "Update associations for selected files" at bounding box center [518, 453] width 129 height 10
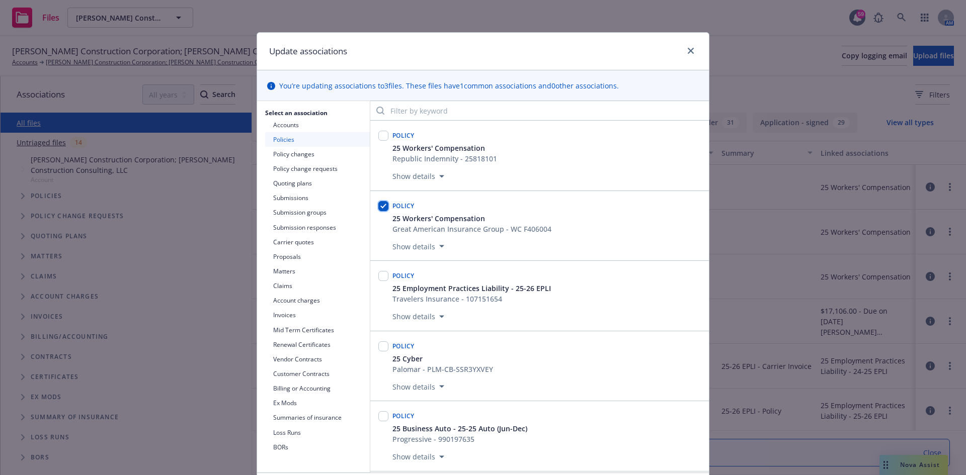
click at [380, 207] on input "checkbox" at bounding box center [383, 206] width 10 height 10
checkbox input "false"
click at [379, 138] on input "checkbox" at bounding box center [383, 136] width 10 height 10
checkbox input "true"
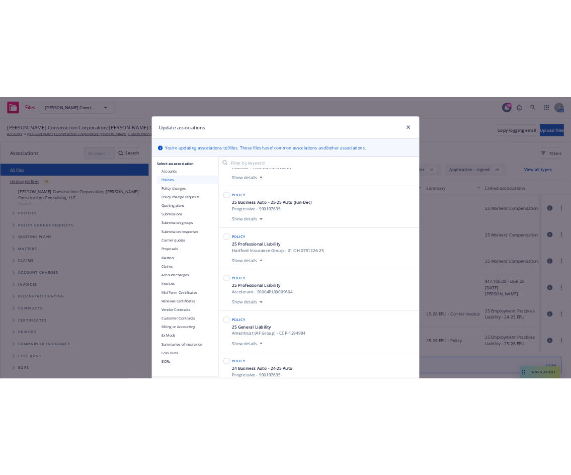
scroll to position [251, 0]
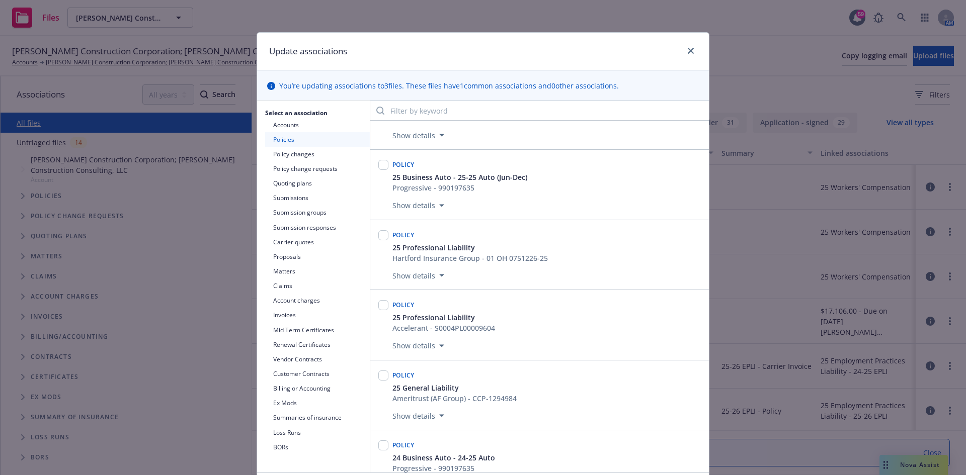
drag, startPoint x: 557, startPoint y: 40, endPoint x: 559, endPoint y: 24, distance: 16.3
click at [559, 24] on div "Update associations You’re updating associations to 3 files. These files have 1…" at bounding box center [483, 237] width 966 height 475
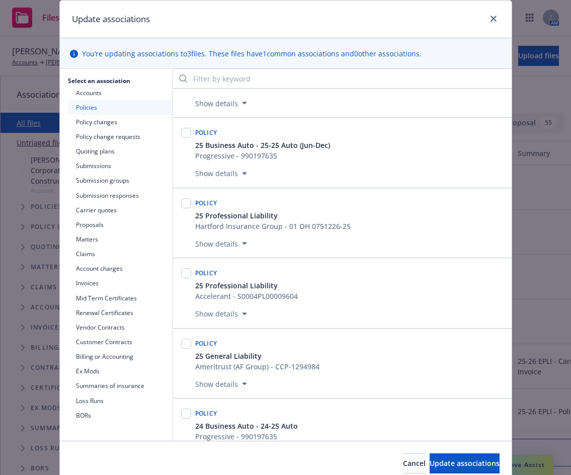
scroll to position [75, 0]
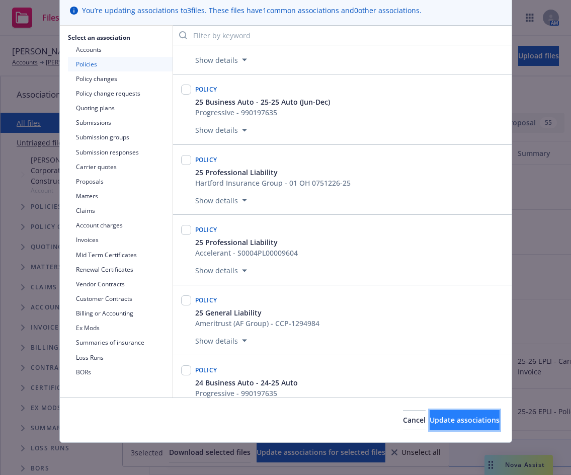
click at [455, 425] on button "Update associations" at bounding box center [465, 420] width 70 height 20
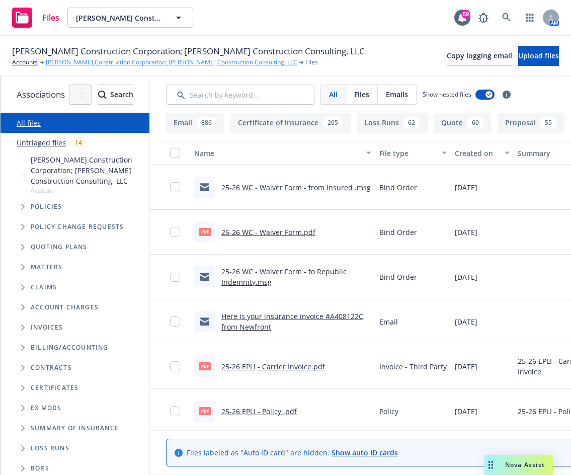
click at [114, 60] on link "Riehl Construction Corporation; Riehl Construction Consulting, LLC" at bounding box center [171, 62] width 251 height 9
